Goal: Information Seeking & Learning: Learn about a topic

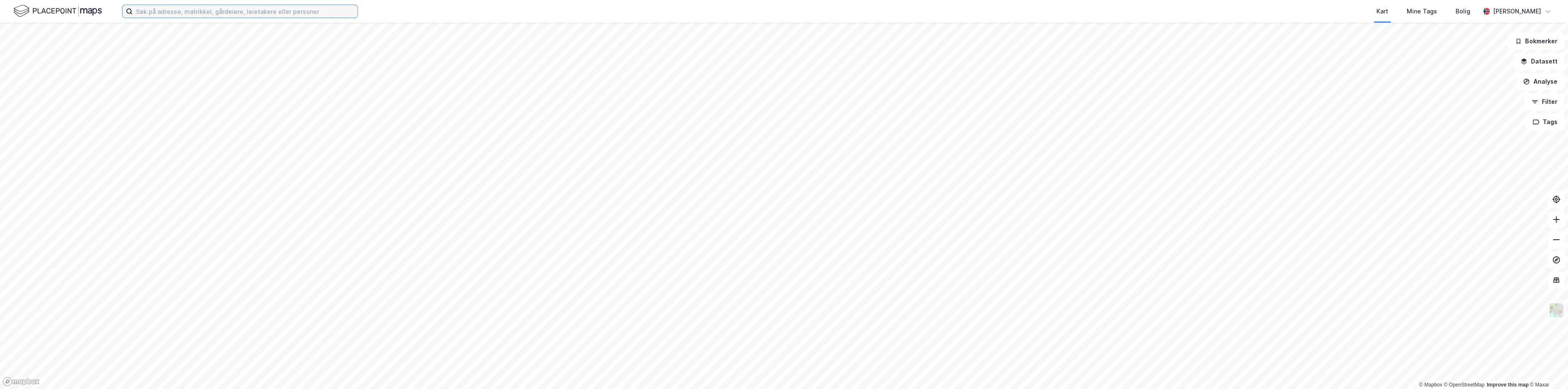
click at [170, 14] on input at bounding box center [245, 11] width 225 height 13
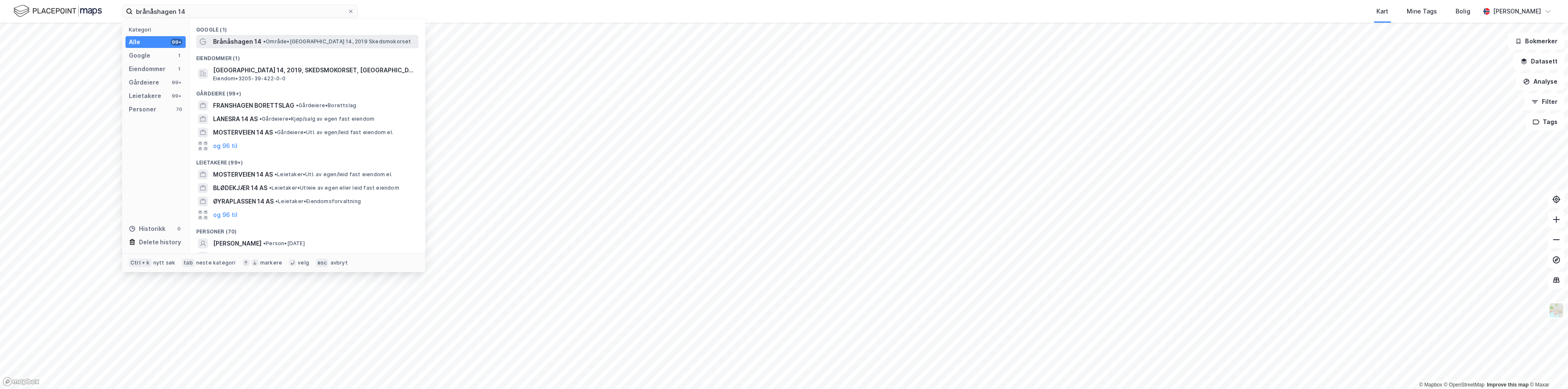
click at [233, 39] on span "Brånåshagen 14" at bounding box center [237, 41] width 48 height 10
click at [195, 11] on input "brånåshagen 14" at bounding box center [240, 11] width 214 height 13
click at [277, 72] on span "[GEOGRAPHIC_DATA] 14, 2019, SKEDSMOKORSET, [GEOGRAPHIC_DATA]" at bounding box center [314, 70] width 202 height 10
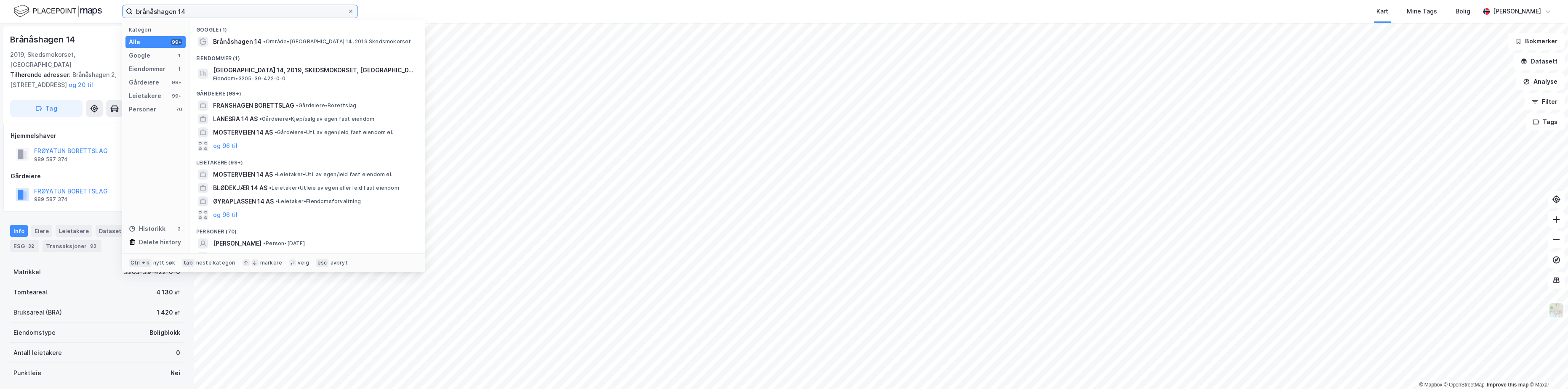
drag, startPoint x: 189, startPoint y: 11, endPoint x: 31, endPoint y: 9, distance: 158.0
click at [31, 9] on div "brånåshagen 14 Kategori Alle 99+ Google 1 Eiendommer 1 Gårdeiere 99+ Leietakere…" at bounding box center [784, 11] width 1568 height 23
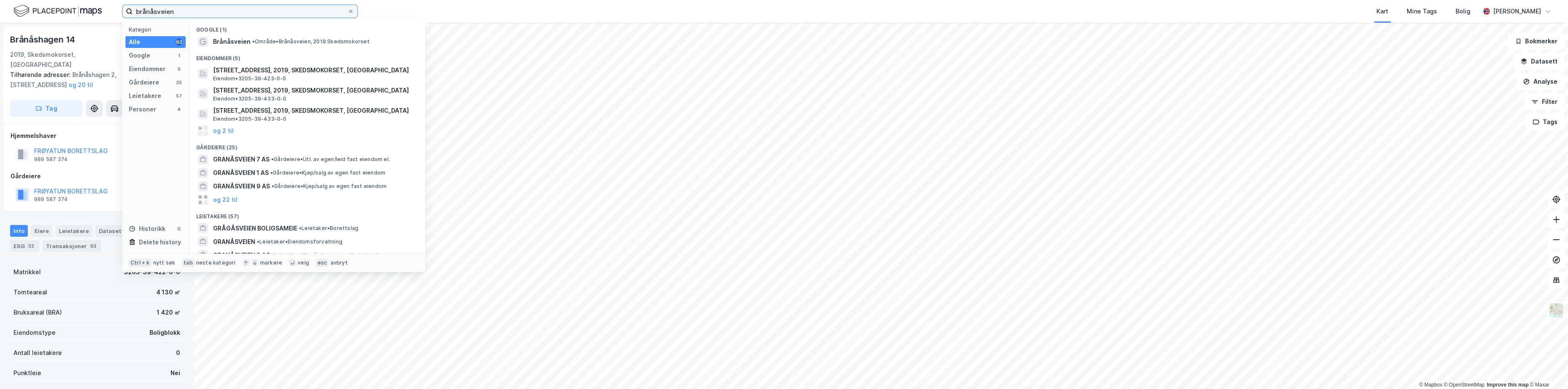
click at [165, 11] on input "brånåsveien" at bounding box center [240, 11] width 214 height 13
paste input "[GEOGRAPHIC_DATA]"
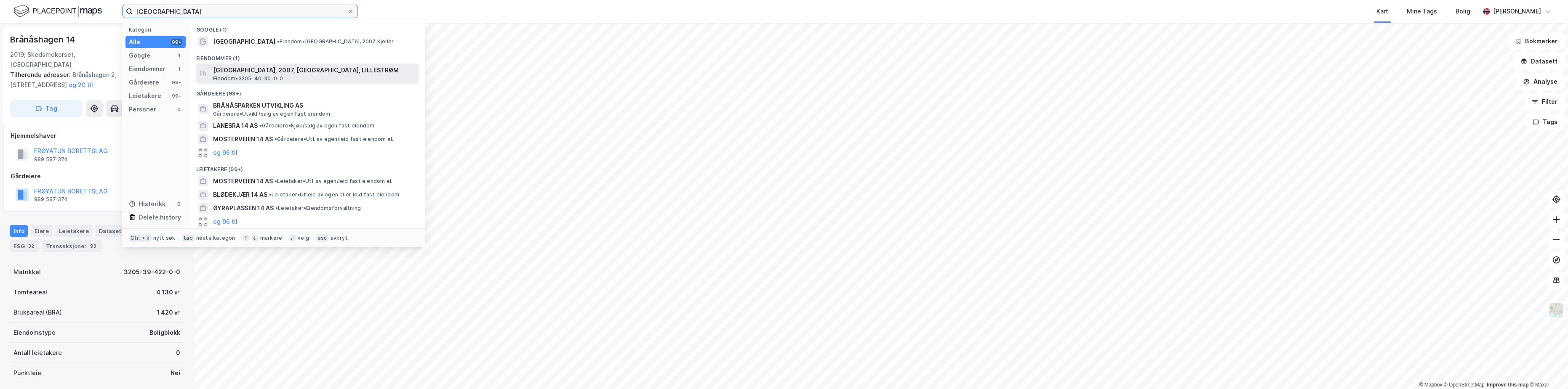
type input "[GEOGRAPHIC_DATA]"
click at [259, 75] on span "[GEOGRAPHIC_DATA], 2007, [GEOGRAPHIC_DATA], LILLESTRØM" at bounding box center [314, 70] width 202 height 10
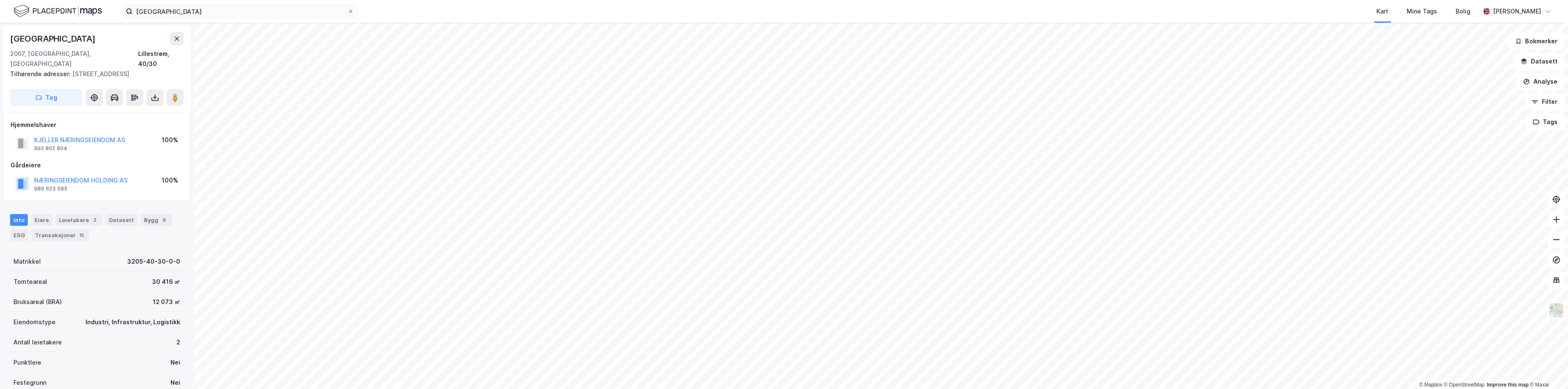
scroll to position [1, 0]
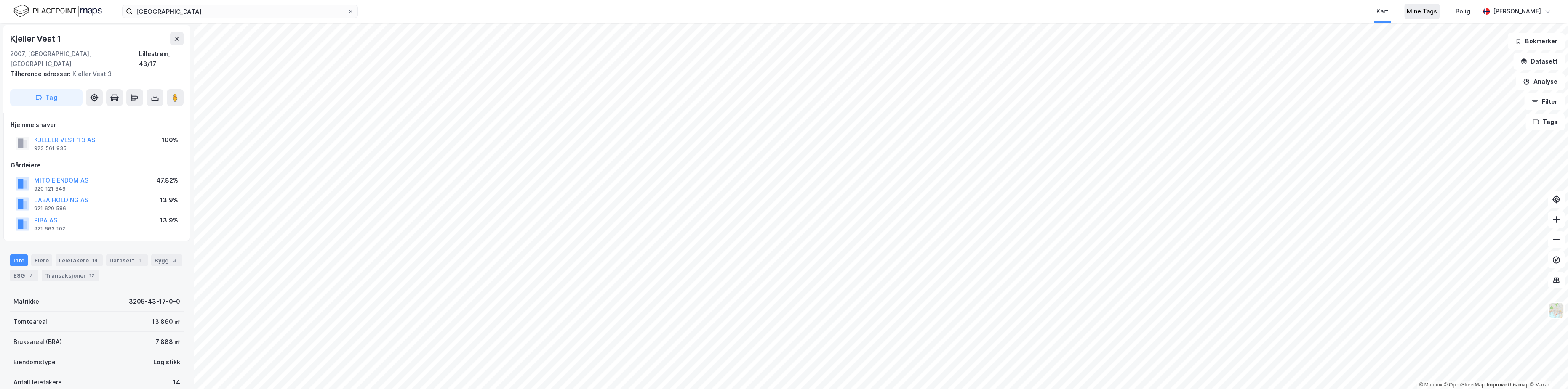
scroll to position [1, 0]
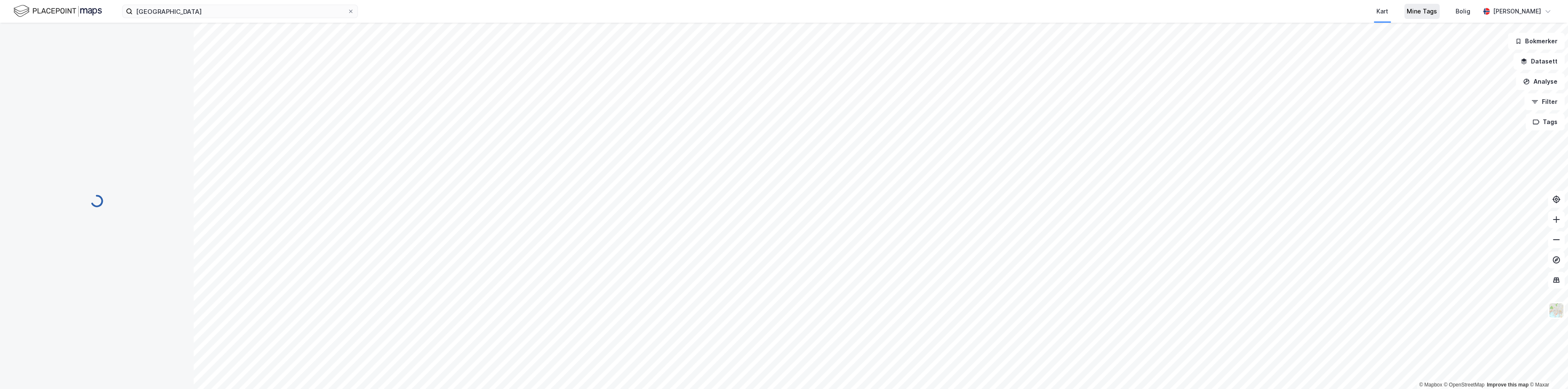
scroll to position [1, 0]
